Goal: Transaction & Acquisition: Book appointment/travel/reservation

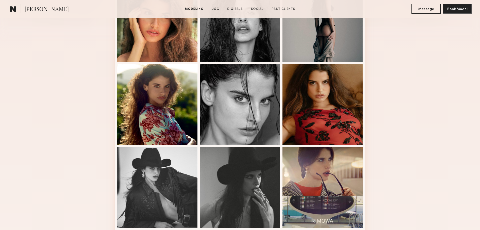
scroll to position [303, 0]
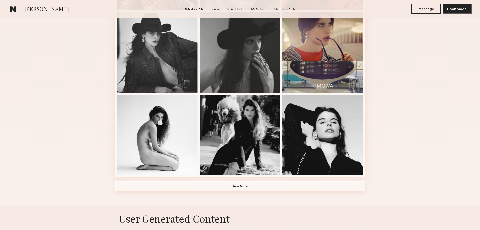
click at [256, 186] on button "View More" at bounding box center [240, 186] width 250 height 10
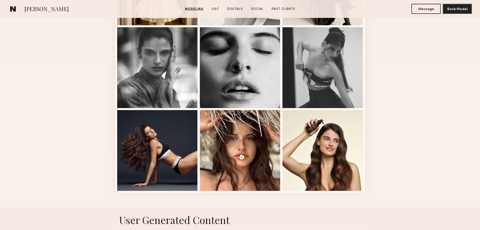
scroll to position [630, 0]
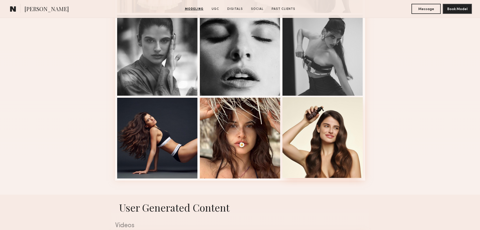
click at [340, 137] on div at bounding box center [323, 137] width 81 height 81
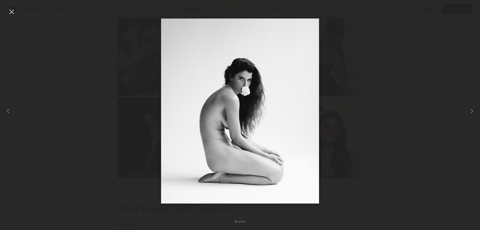
scroll to position [640, 0]
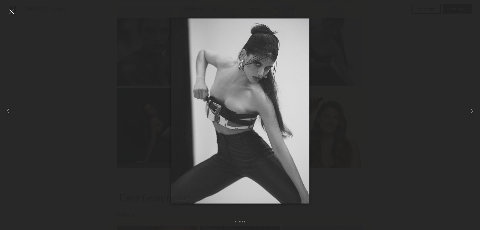
click at [433, 69] on div at bounding box center [240, 110] width 480 height 205
click at [12, 11] on div at bounding box center [12, 12] width 8 height 8
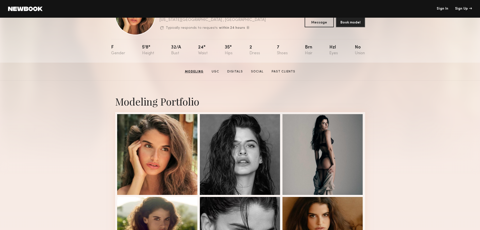
scroll to position [0, 0]
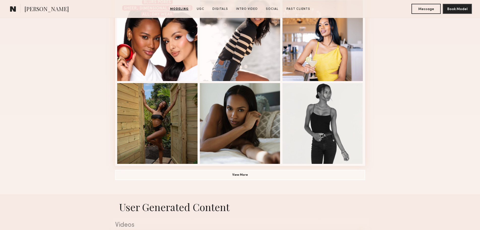
scroll to position [328, 0]
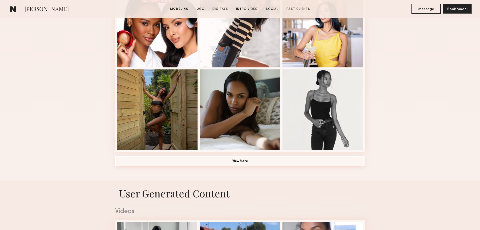
click at [256, 158] on button "View More" at bounding box center [240, 161] width 250 height 10
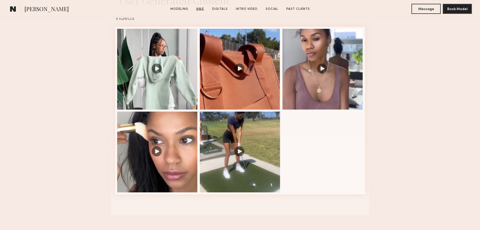
scroll to position [832, 0]
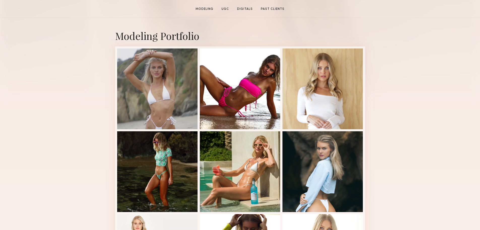
scroll to position [101, 0]
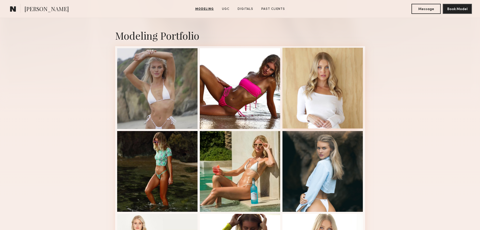
click at [311, 109] on div at bounding box center [323, 88] width 81 height 81
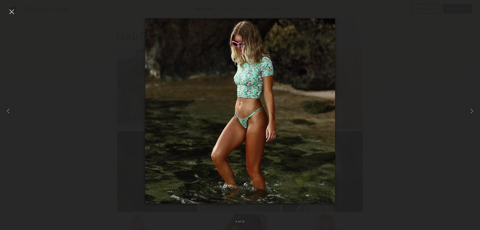
scroll to position [302, 0]
click at [463, 102] on div at bounding box center [470, 110] width 19 height 205
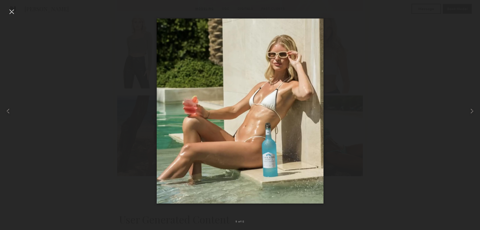
click at [437, 70] on div at bounding box center [240, 110] width 480 height 205
